Goal: Transaction & Acquisition: Purchase product/service

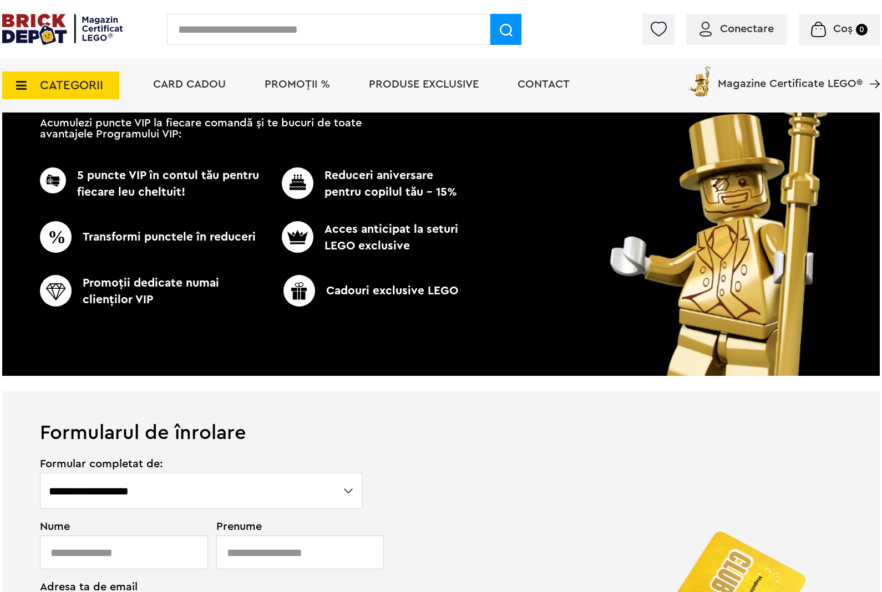
type input "**********"
drag, startPoint x: 322, startPoint y: 84, endPoint x: 351, endPoint y: 85, distance: 28.9
click at [322, 84] on span "PROMOȚII %" at bounding box center [297, 84] width 65 height 11
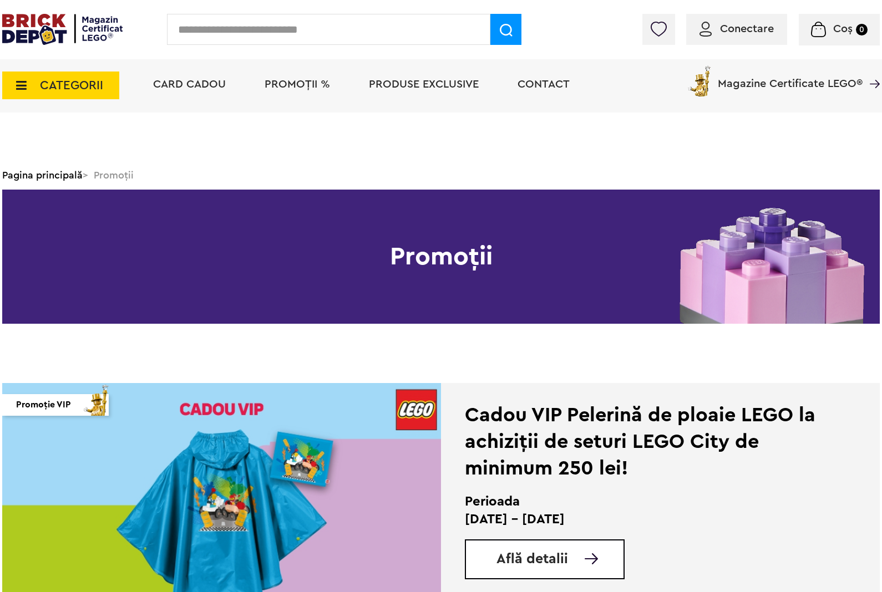
scroll to position [353, 0]
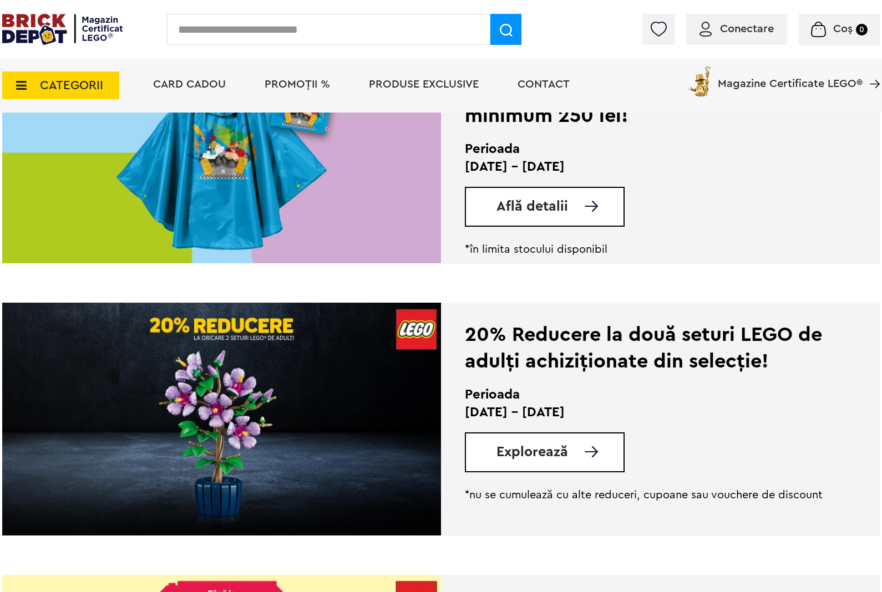
click at [530, 214] on span "Află detalii" at bounding box center [532, 207] width 72 height 14
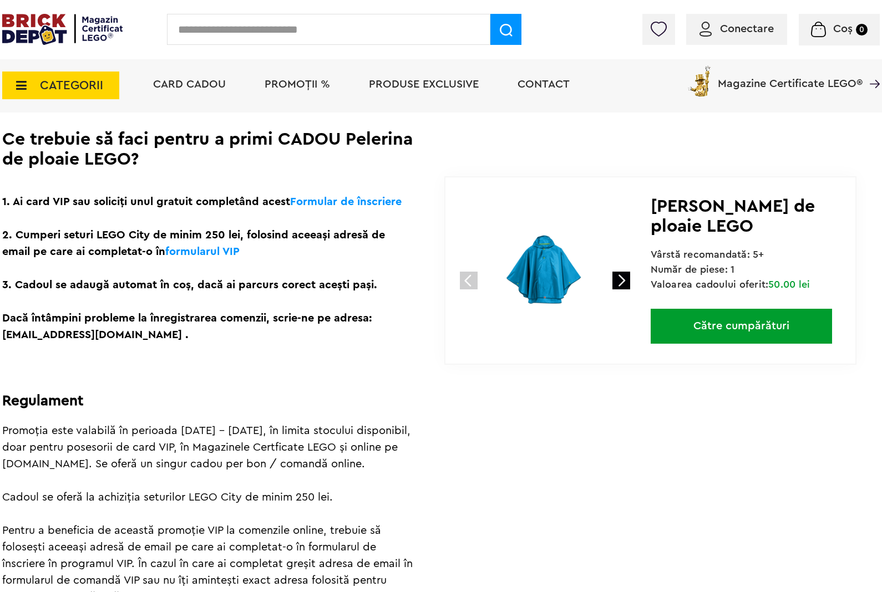
scroll to position [285, 0]
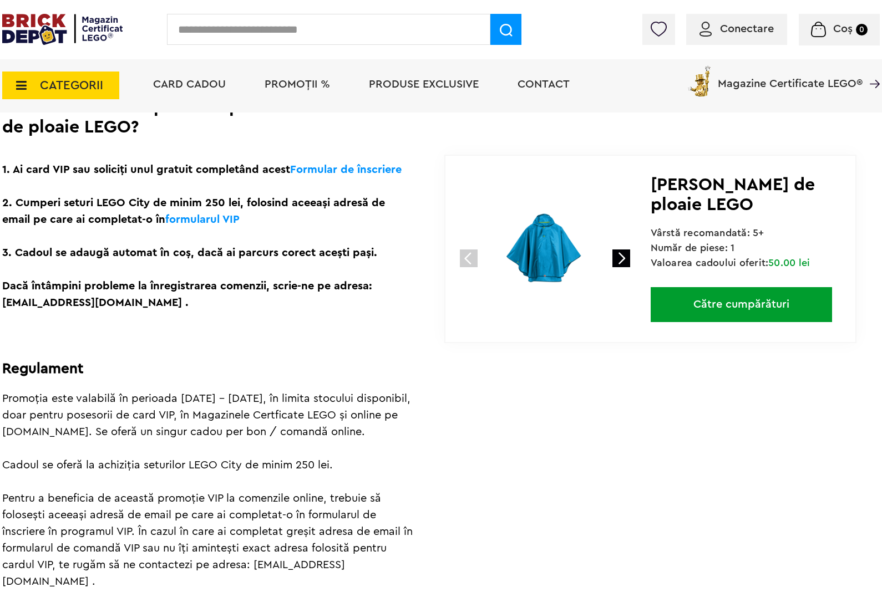
click at [728, 298] on link "Către cumpărături" at bounding box center [741, 304] width 181 height 35
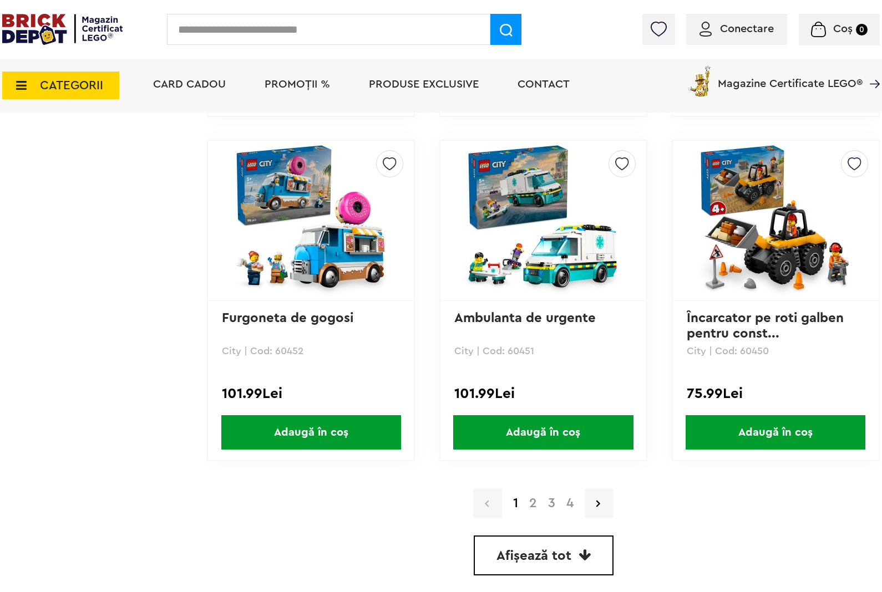
scroll to position [2960, 0]
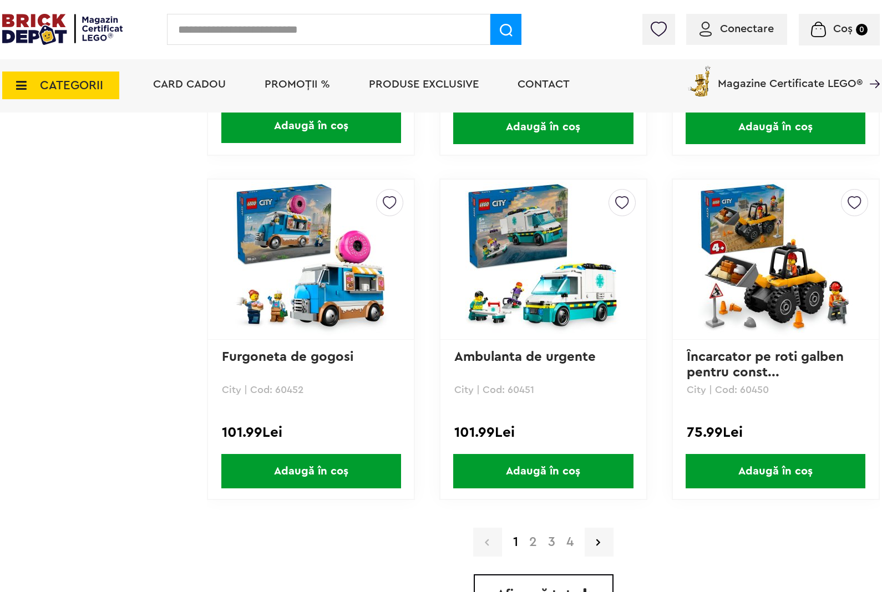
click at [541, 536] on link "2" at bounding box center [533, 542] width 19 height 13
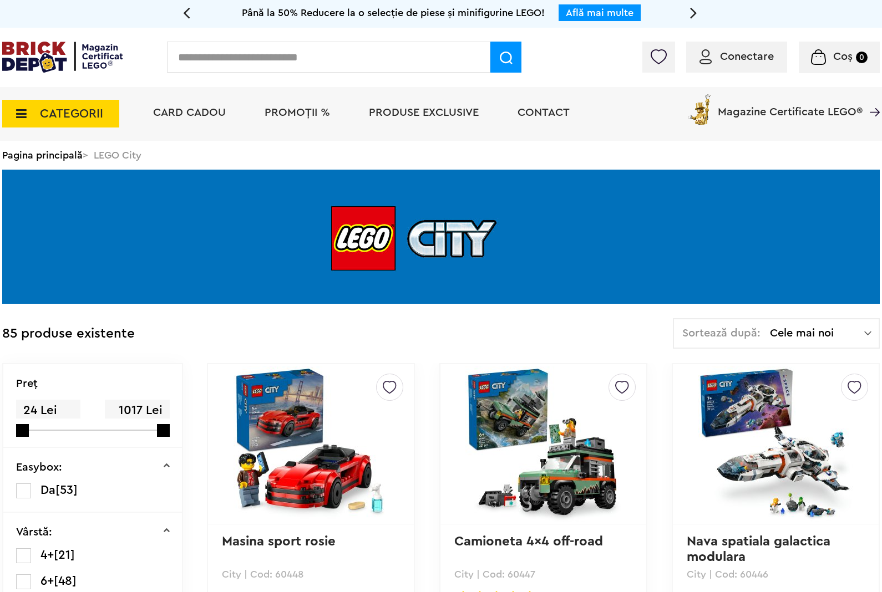
click at [278, 115] on span "PROMOȚII %" at bounding box center [297, 112] width 65 height 11
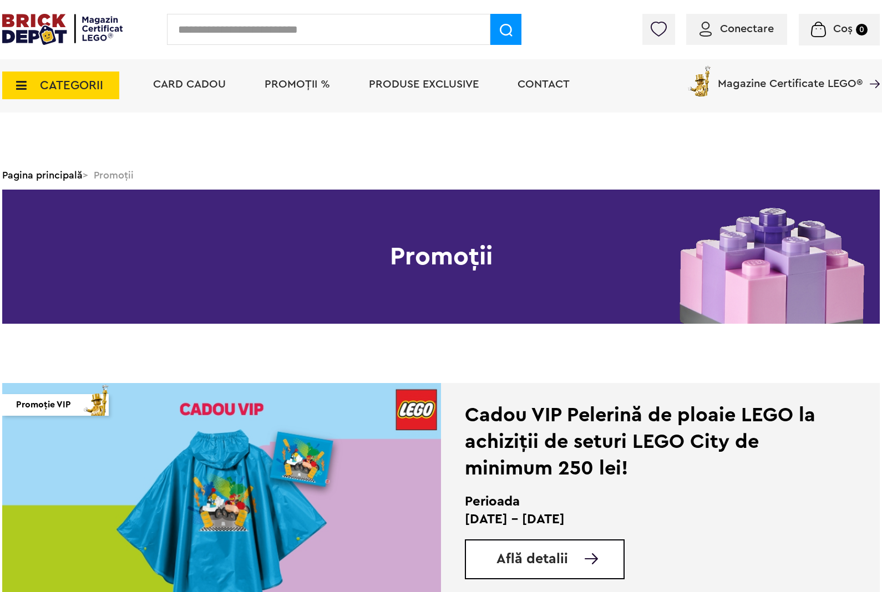
scroll to position [519, 0]
